Goal: Task Accomplishment & Management: Manage account settings

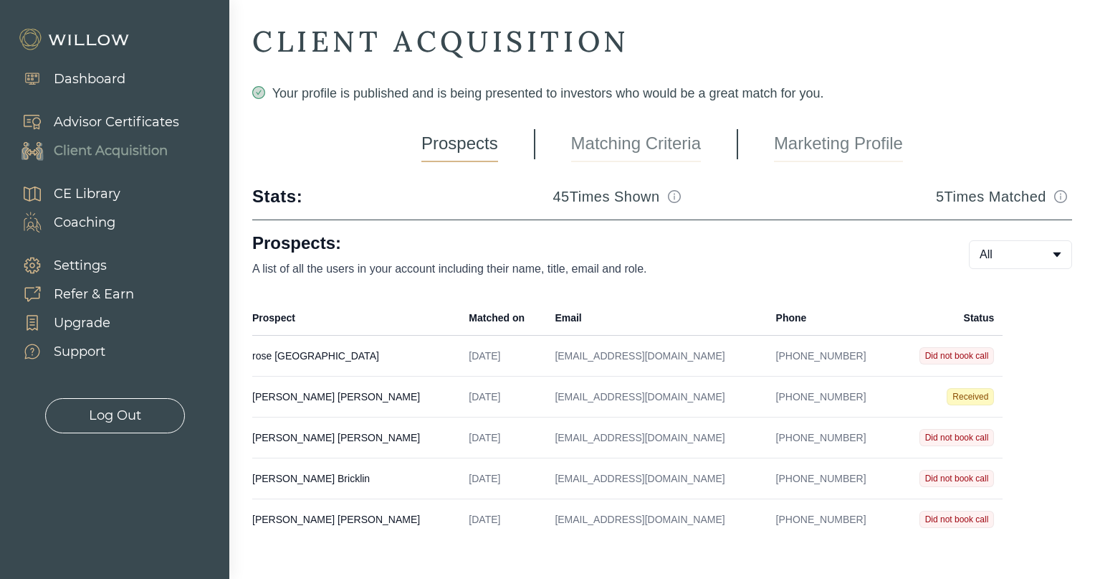
click at [116, 150] on div "Client Acquisition" at bounding box center [111, 150] width 114 height 19
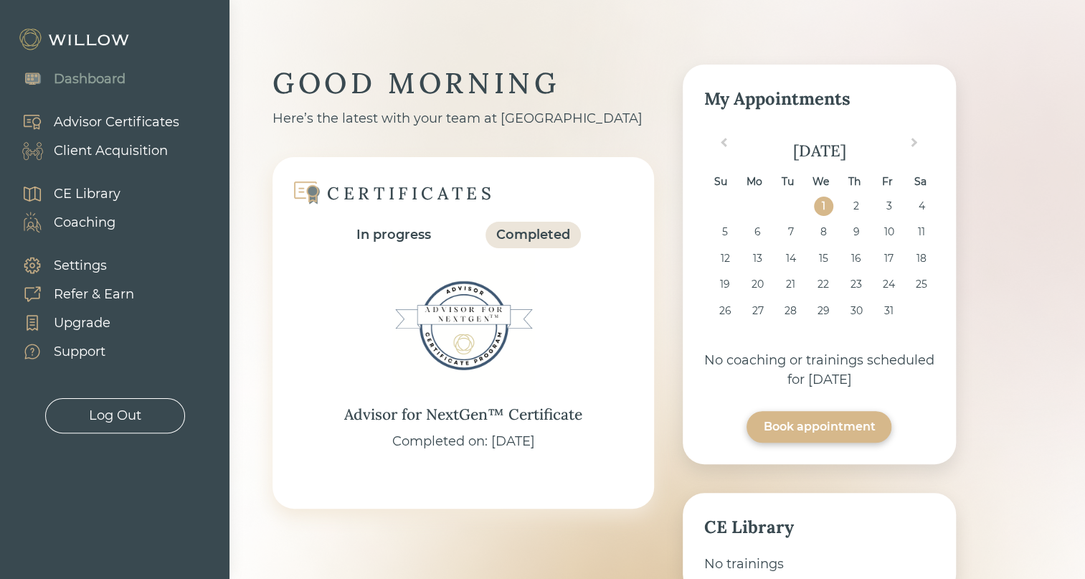
click at [132, 153] on div "Client Acquisition" at bounding box center [111, 150] width 114 height 19
